Goal: Task Accomplishment & Management: Complete application form

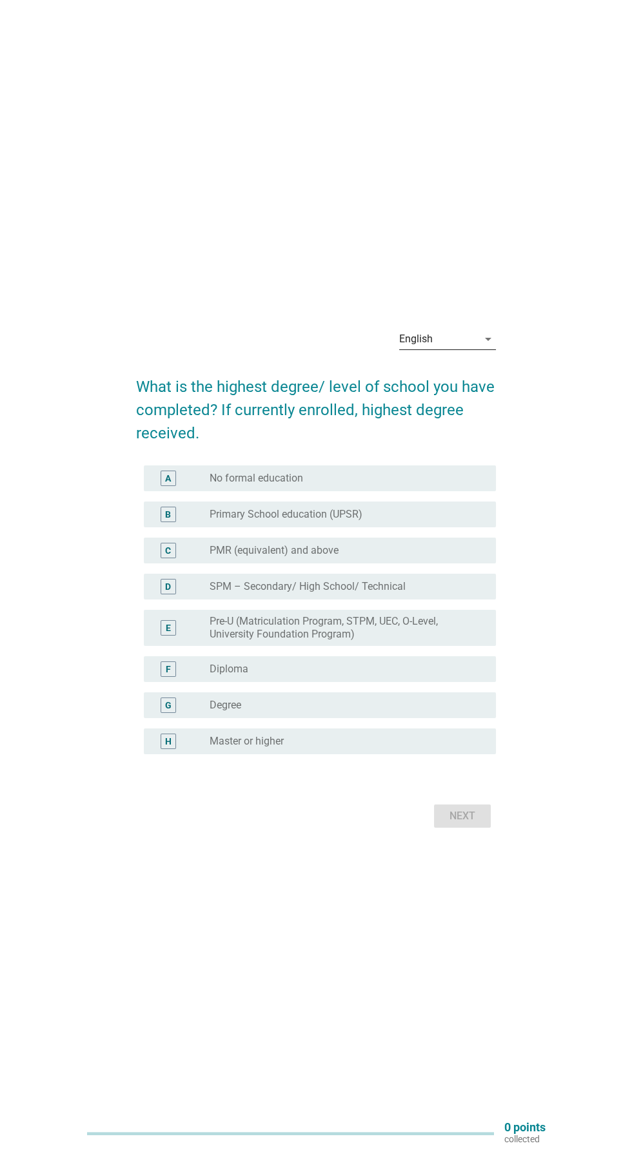
click at [454, 349] on div "English arrow_drop_down" at bounding box center [447, 339] width 97 height 21
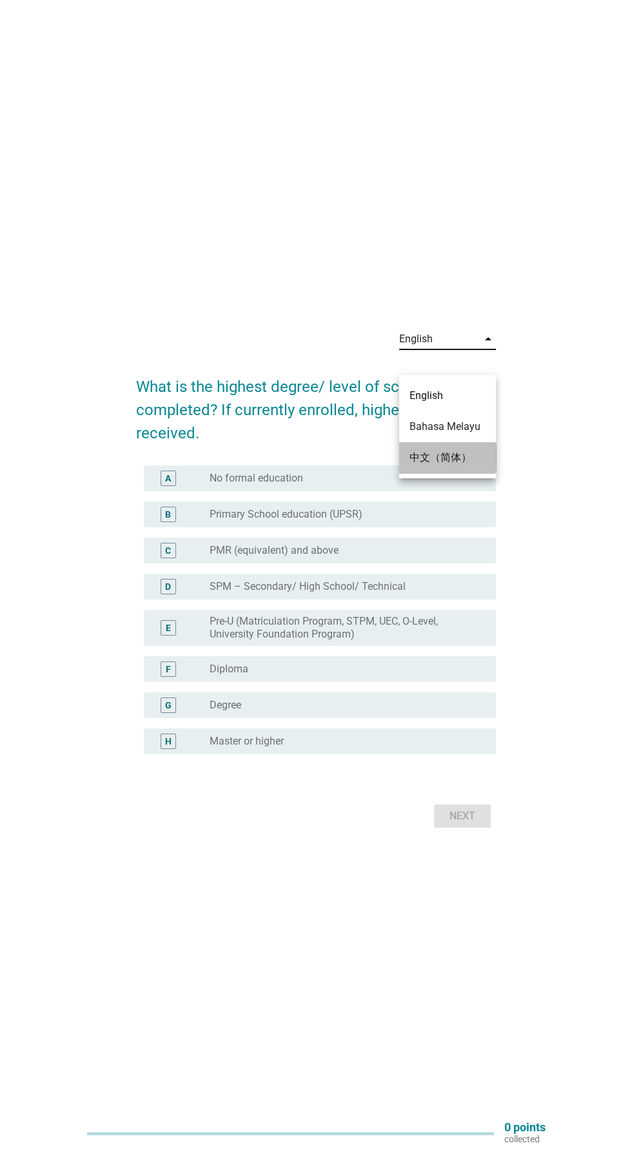
click at [476, 445] on div "中文（简体）" at bounding box center [447, 457] width 76 height 31
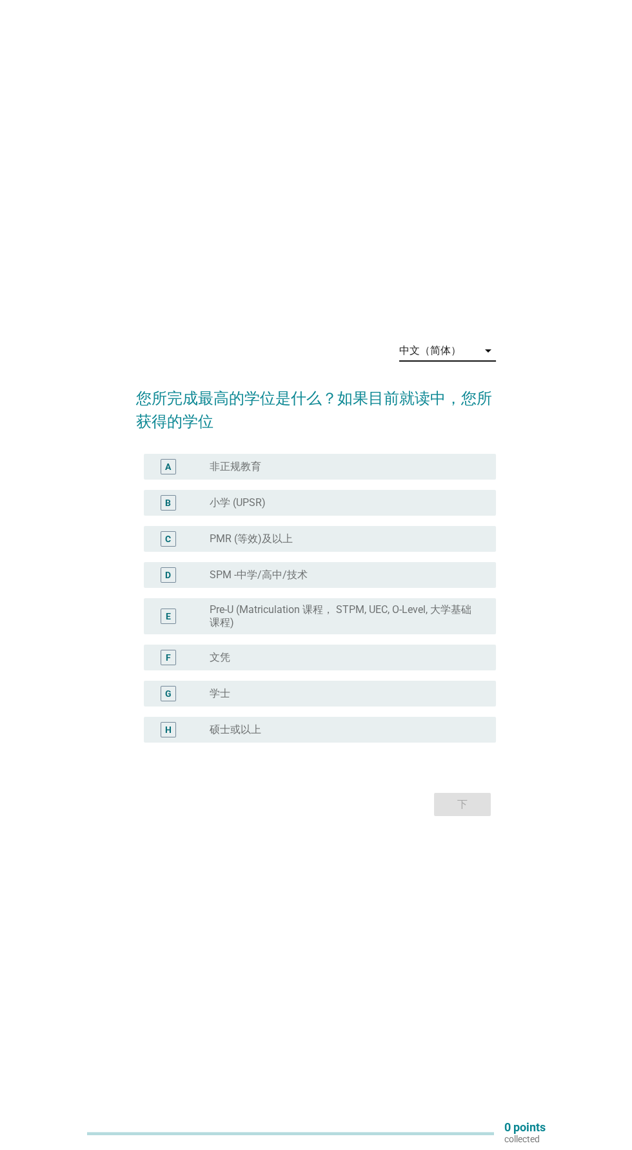
click at [483, 361] on div "中文（简体） arrow_drop_down" at bounding box center [447, 350] width 97 height 21
click at [482, 442] on div "Bahasa Melayu" at bounding box center [447, 438] width 76 height 15
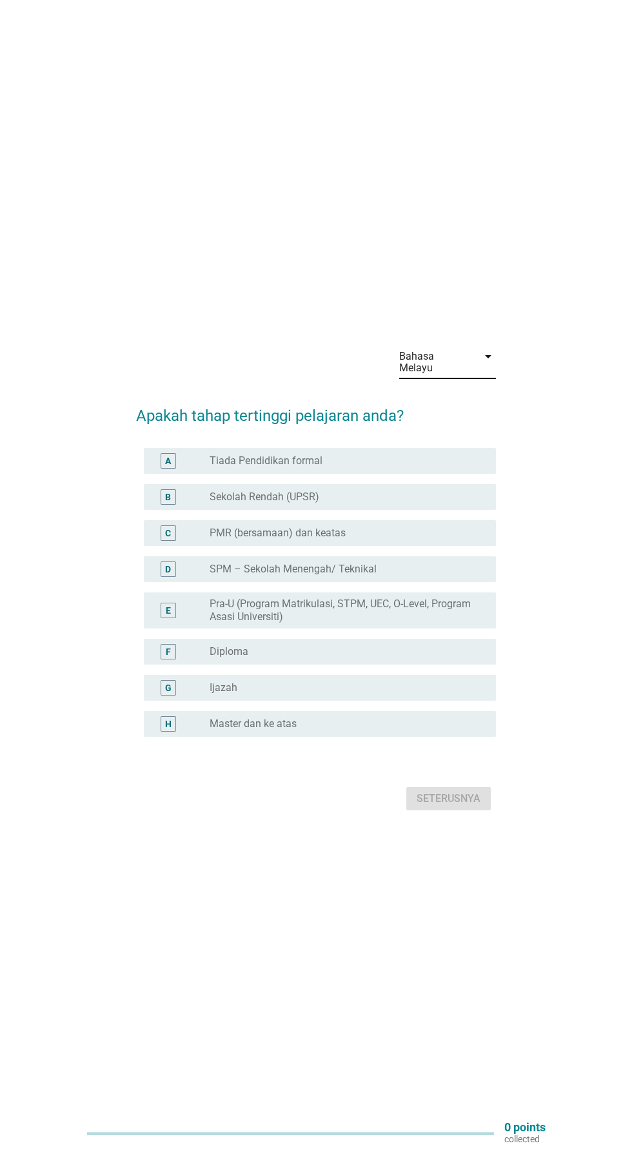
click at [444, 623] on label "Pra-U (Program Matrikulasi, STPM, UEC, O-Level, Program Asasi Universiti)" at bounding box center [343, 611] width 266 height 26
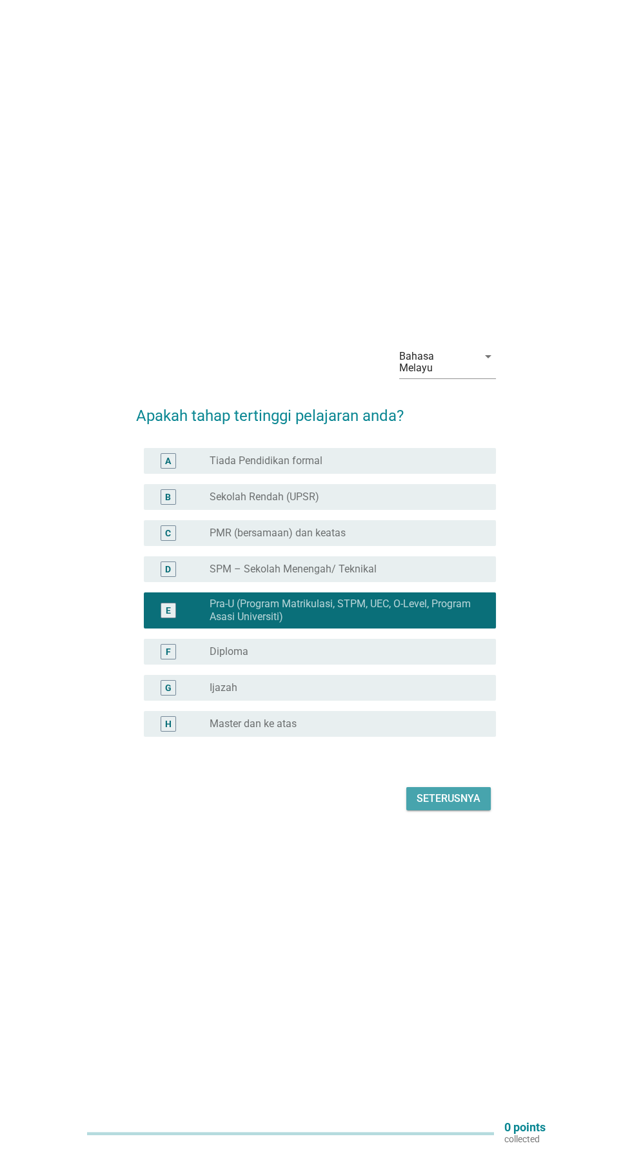
click at [479, 807] on div "Seterusnya" at bounding box center [449, 798] width 64 height 15
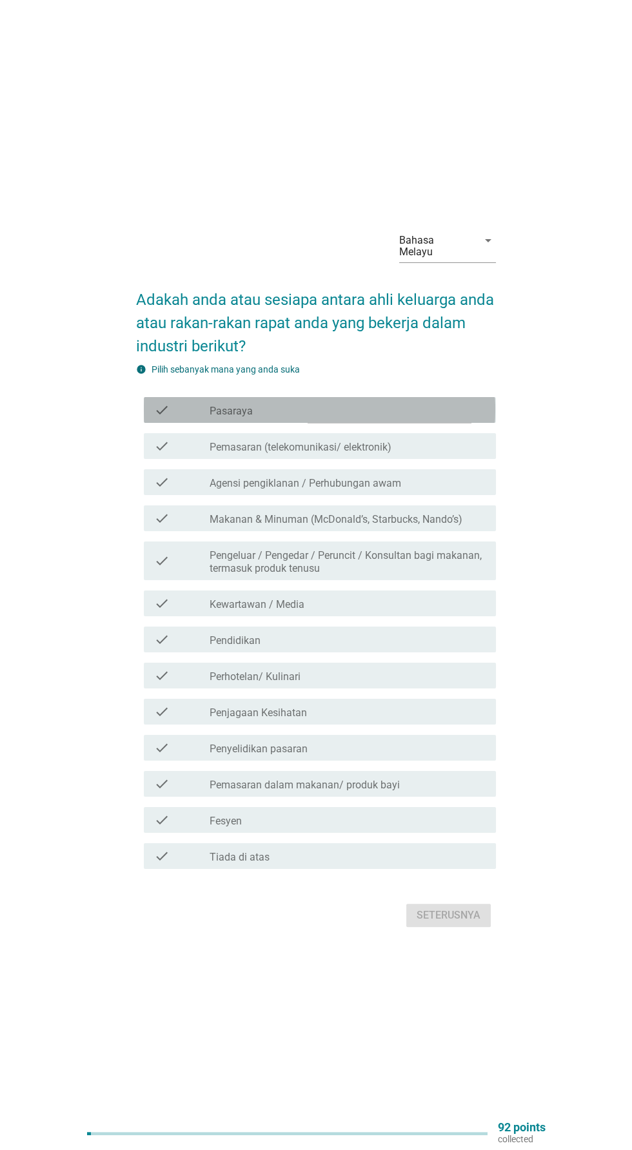
click at [454, 418] on div "check_box_outline_blank Pasaraya" at bounding box center [348, 409] width 276 height 15
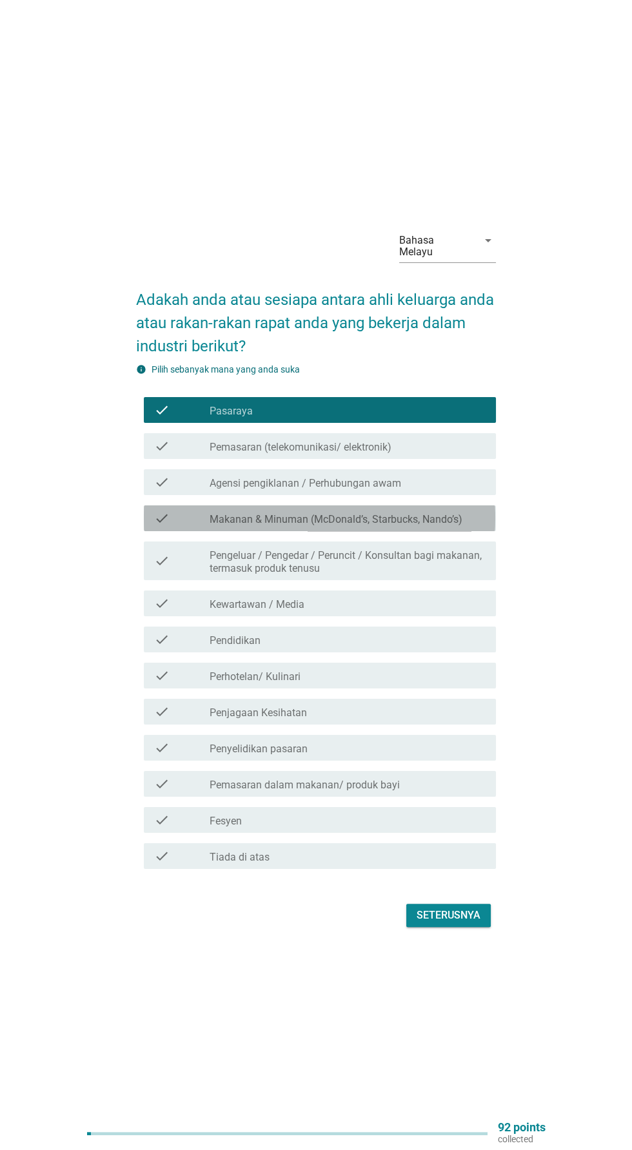
click at [461, 526] on label "Makanan & Minuman (McDonald’s, Starbucks, Nando’s)" at bounding box center [336, 519] width 253 height 13
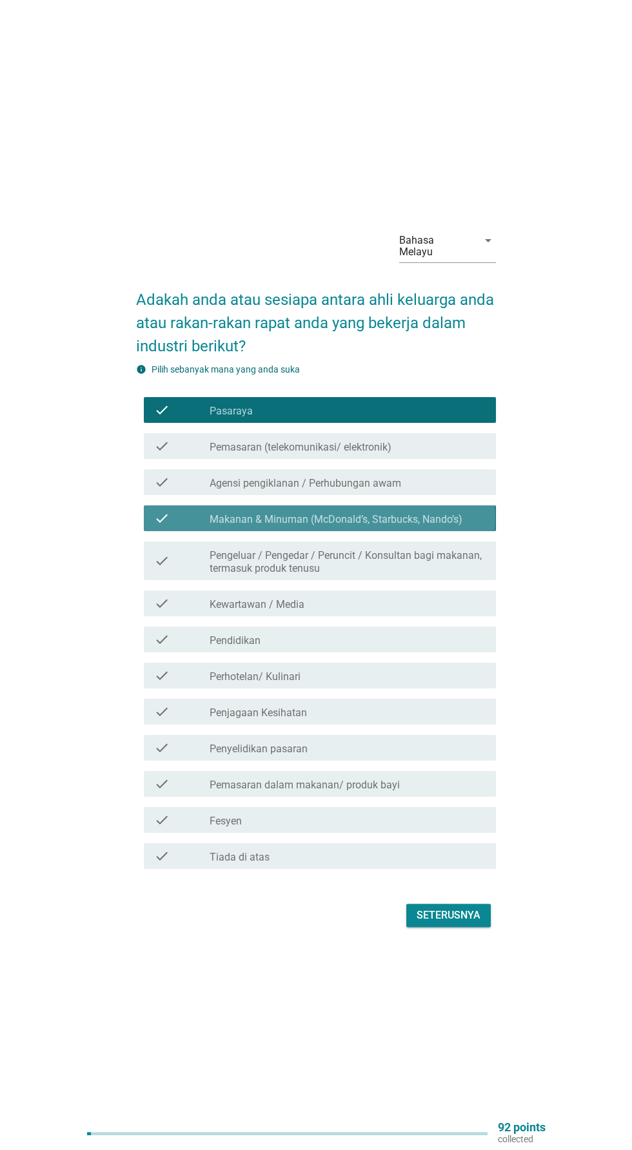
click at [482, 526] on div "check_box [PERSON_NAME] & [PERSON_NAME] ([PERSON_NAME], Starbucks, Nando’s)" at bounding box center [348, 518] width 276 height 15
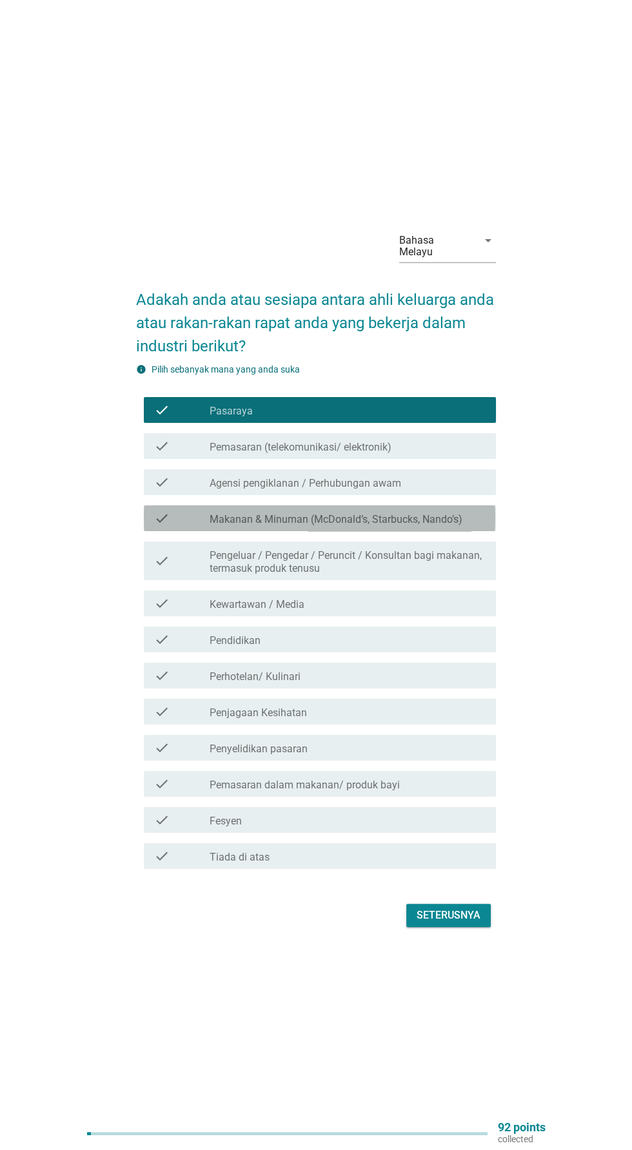
click at [454, 526] on label "Makanan & Minuman (McDonald’s, Starbucks, Nando’s)" at bounding box center [336, 519] width 253 height 13
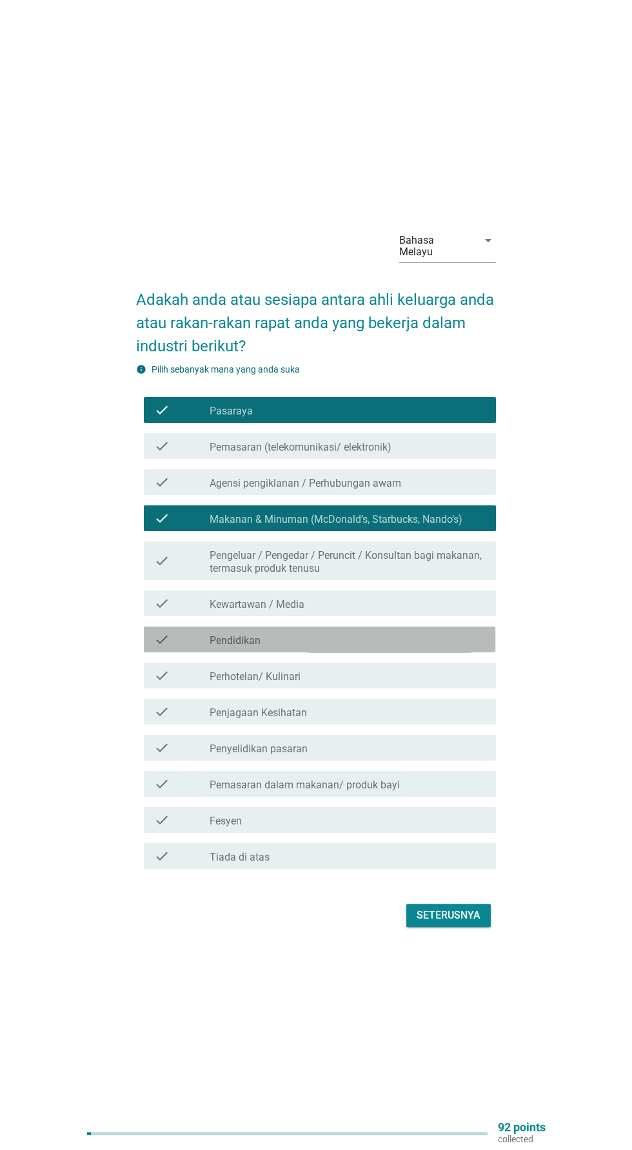
click at [442, 647] on div "check_box_outline_blank Pendidikan" at bounding box center [348, 639] width 276 height 15
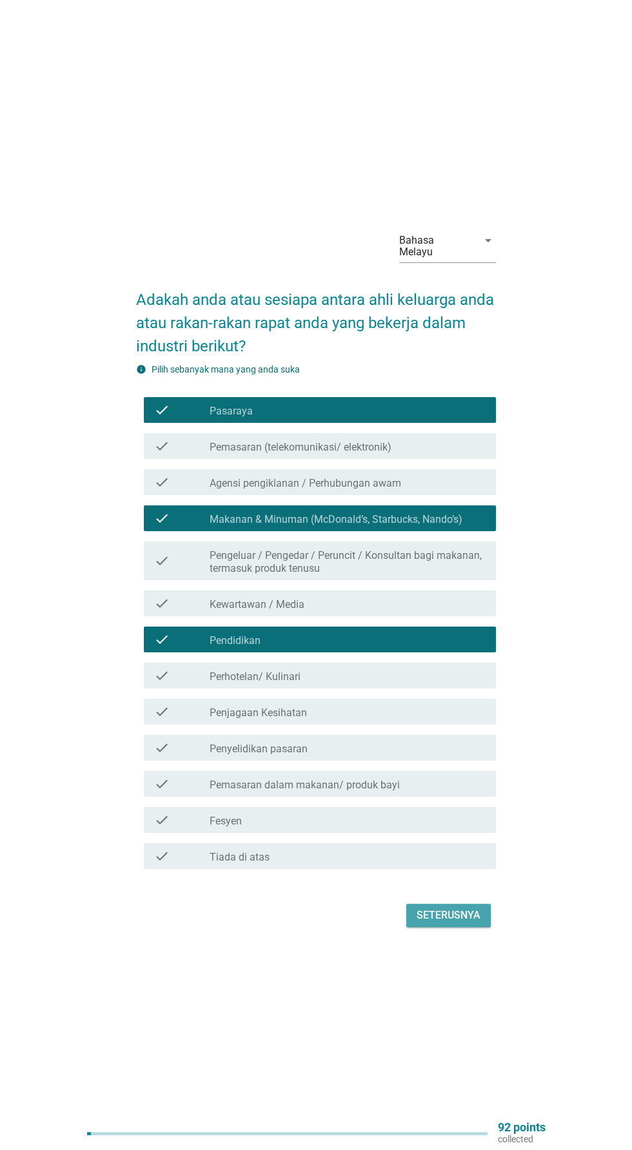
click at [464, 923] on div "Seterusnya" at bounding box center [449, 915] width 64 height 15
